Goal: Transaction & Acquisition: Purchase product/service

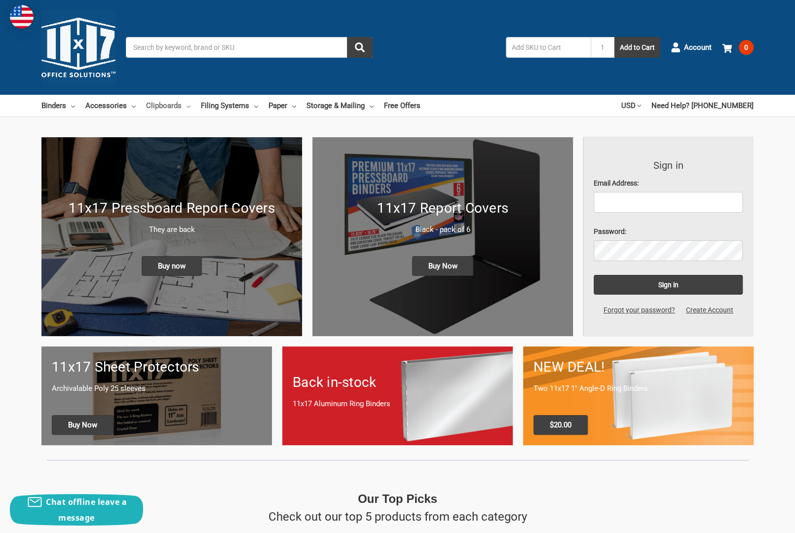
click at [186, 104] on link "Clipboards" at bounding box center [168, 106] width 44 height 22
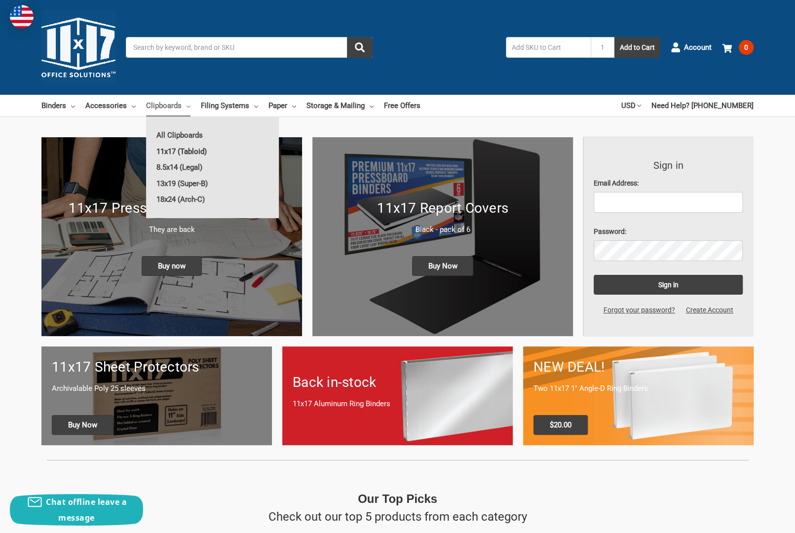
click at [188, 151] on link "11x17 (Tabloid)" at bounding box center [212, 152] width 133 height 16
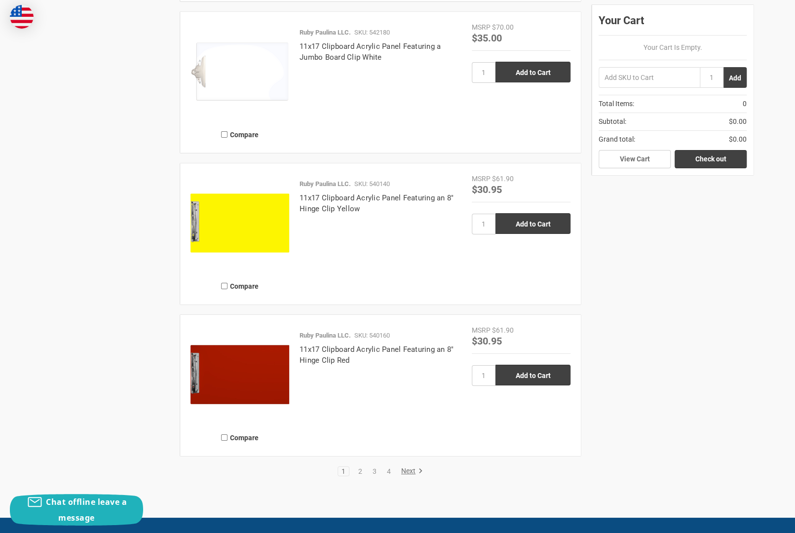
scroll to position [2172, 0]
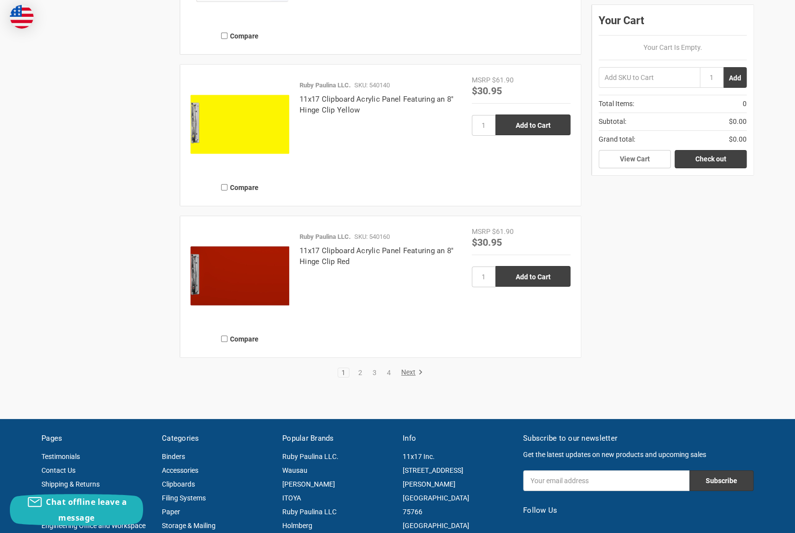
click at [403, 369] on link "Next" at bounding box center [410, 372] width 25 height 9
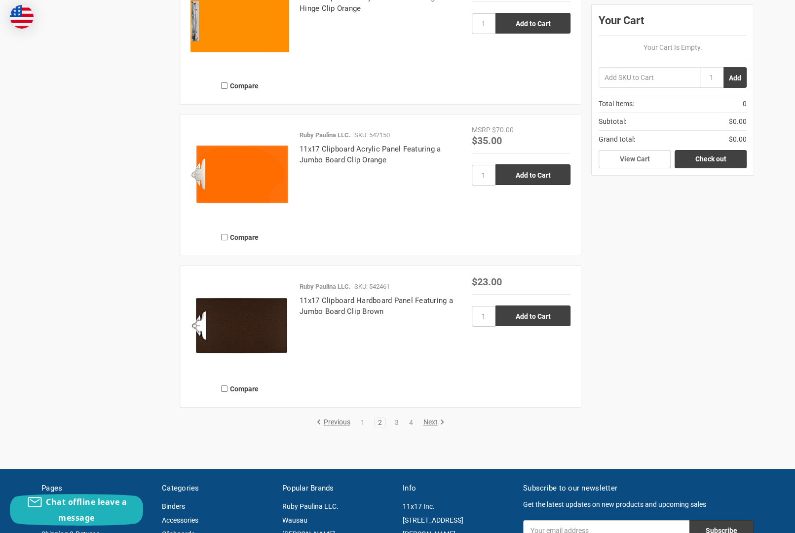
scroll to position [2221, 0]
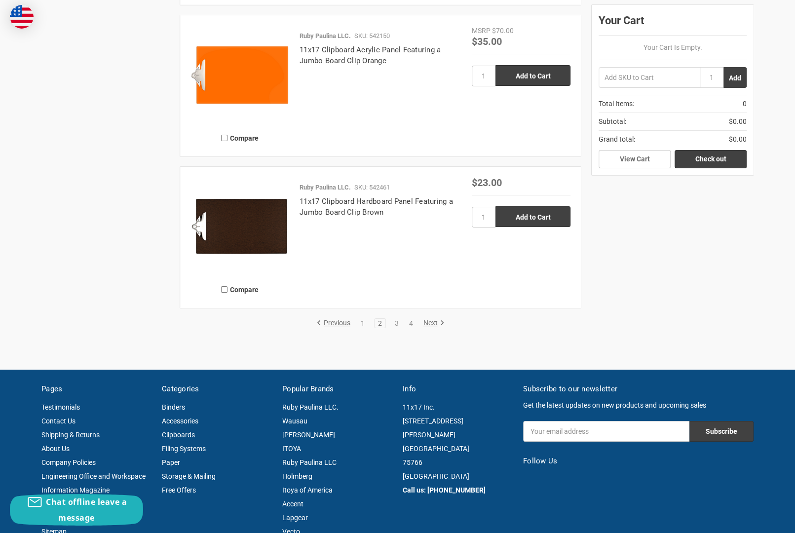
click at [430, 322] on link "Next" at bounding box center [432, 323] width 25 height 9
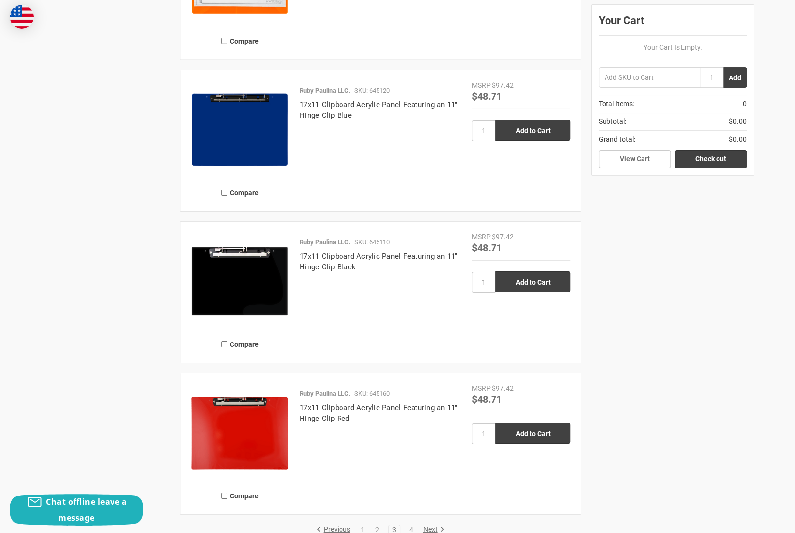
scroll to position [2073, 0]
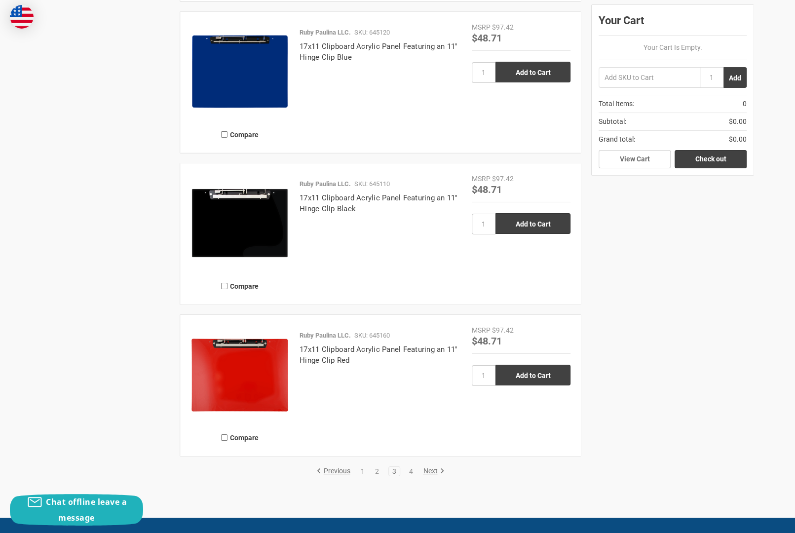
click at [429, 468] on link "Next" at bounding box center [432, 471] width 25 height 9
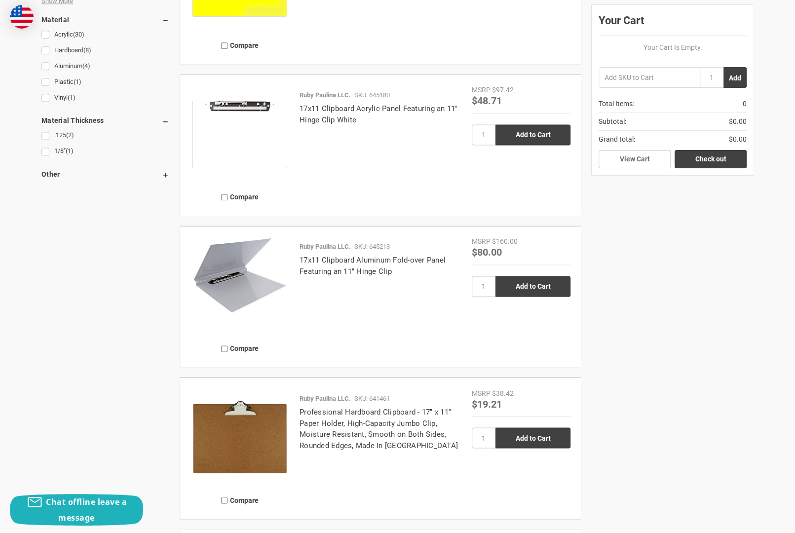
scroll to position [938, 0]
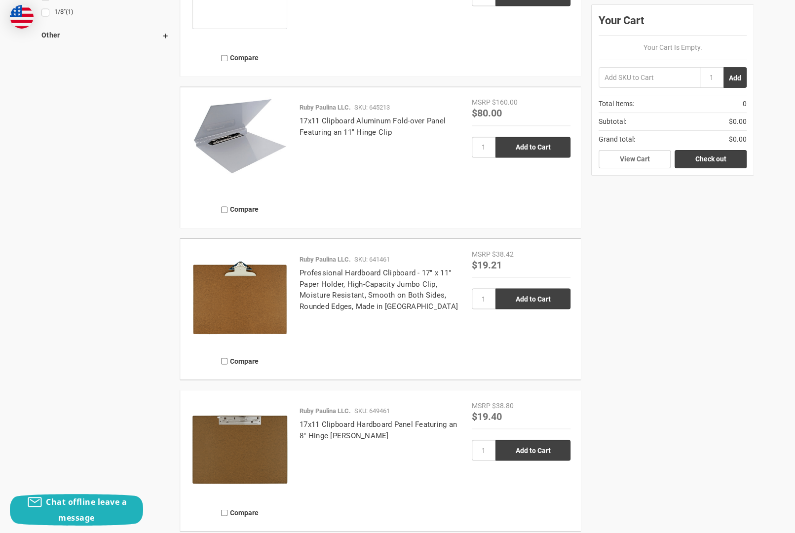
click at [254, 297] on img at bounding box center [240, 298] width 99 height 99
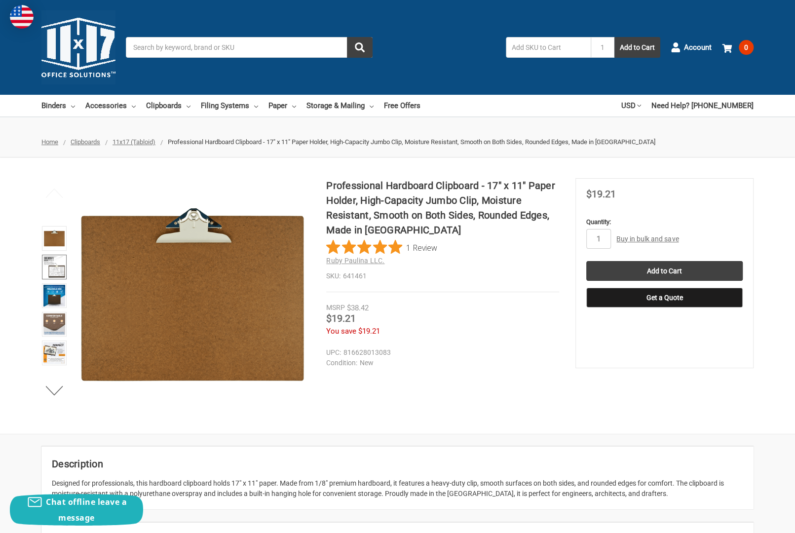
click at [57, 269] on img at bounding box center [54, 267] width 22 height 22
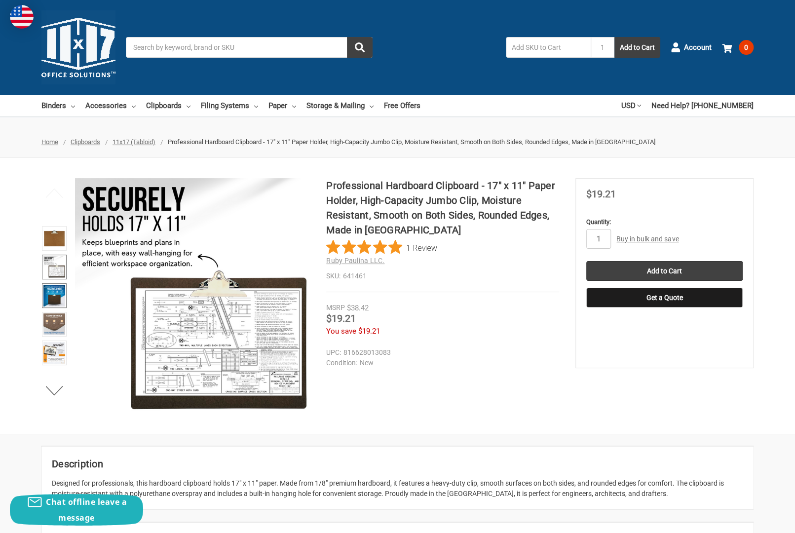
click at [52, 293] on img at bounding box center [54, 296] width 22 height 22
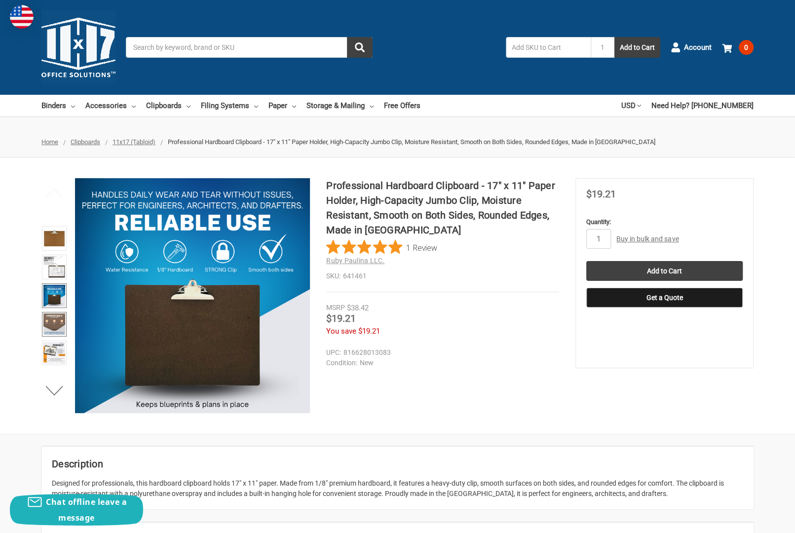
click at [53, 323] on img at bounding box center [54, 324] width 22 height 22
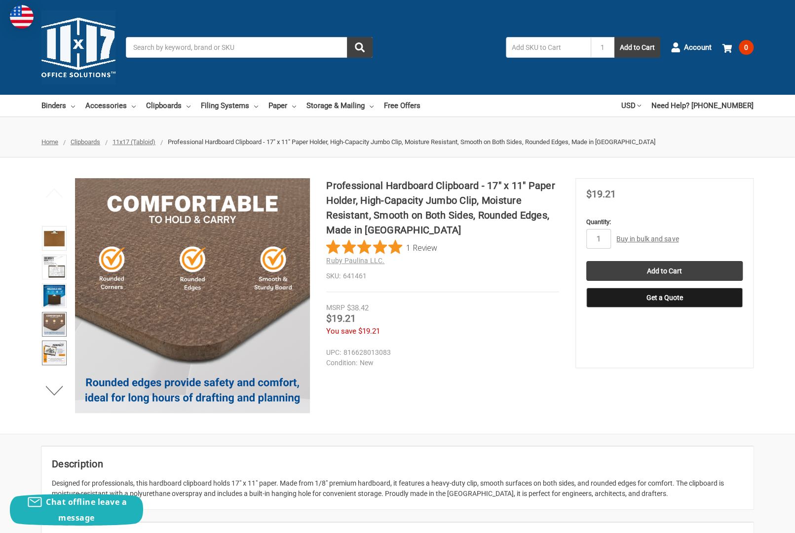
click at [61, 352] on img at bounding box center [54, 353] width 22 height 22
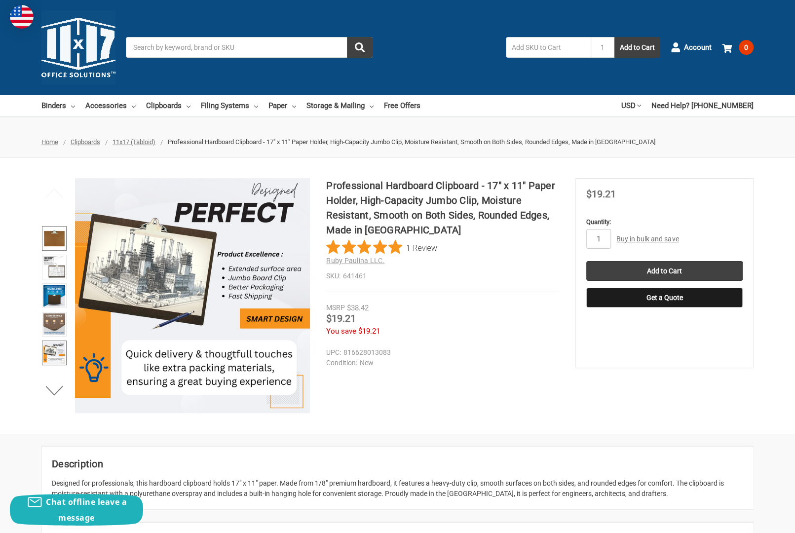
click at [41, 241] on li at bounding box center [54, 240] width 31 height 29
click at [48, 239] on img at bounding box center [54, 239] width 22 height 22
